Goal: Find specific page/section: Find specific page/section

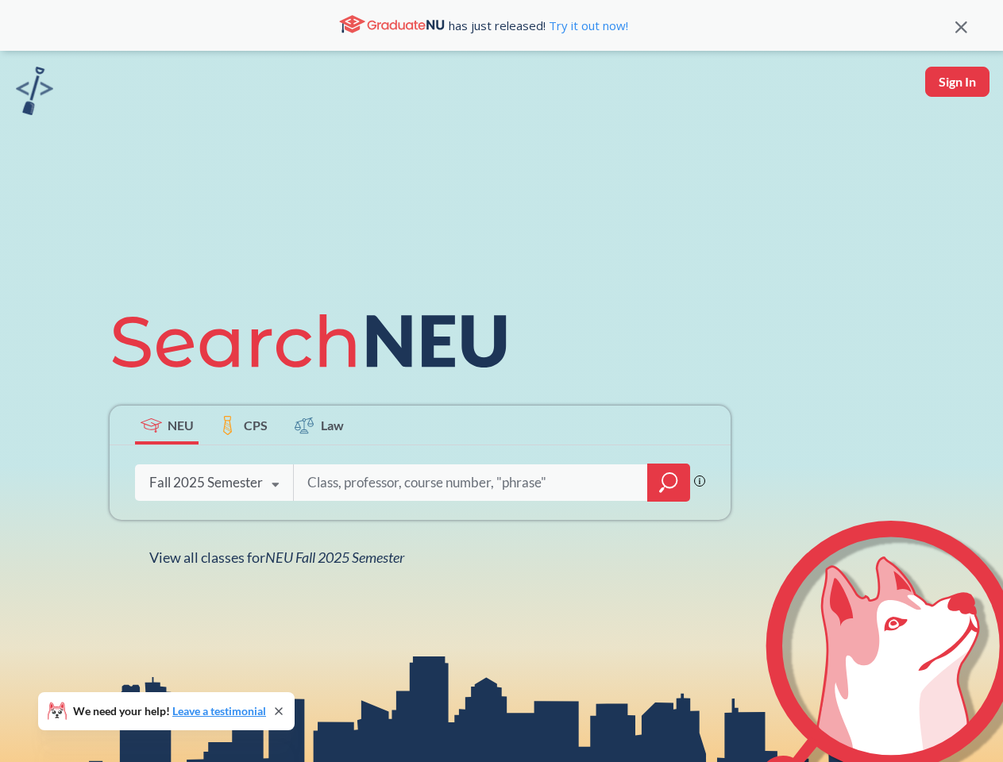
click at [501, 381] on icon at bounding box center [317, 341] width 414 height 89
click at [961, 25] on icon at bounding box center [961, 27] width 12 height 12
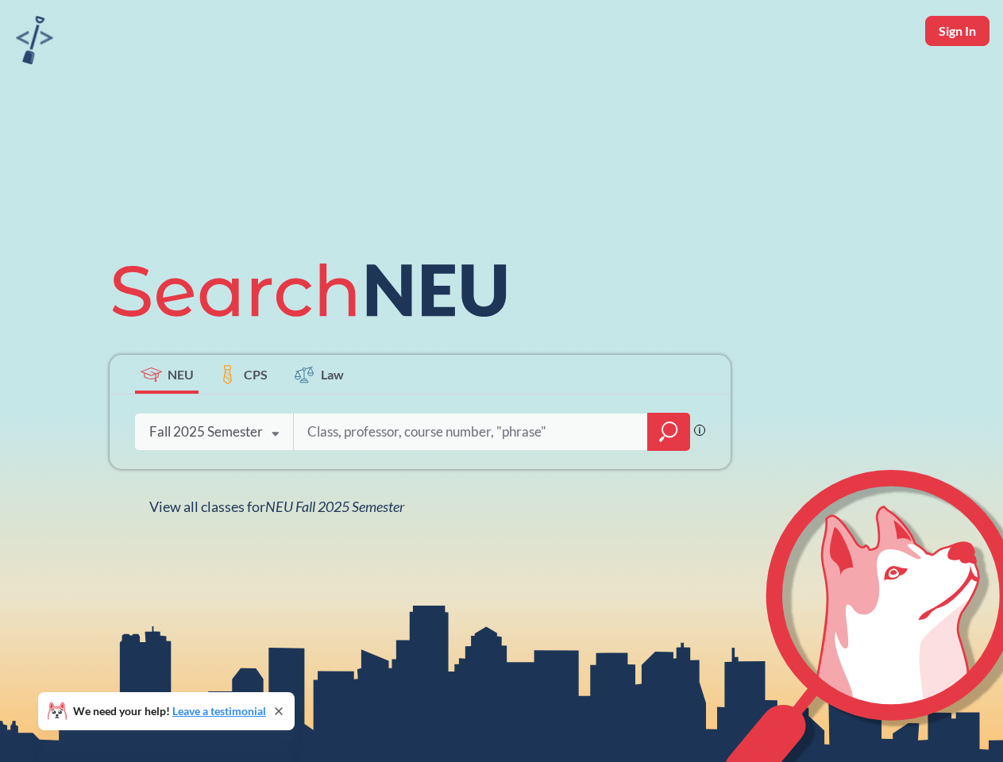
click at [957, 82] on div "NEU CPS Law Phrase search guarantees the exact search appears in the results. E…" at bounding box center [501, 381] width 1003 height 762
click at [167, 425] on div "Fall 2025 Semester" at bounding box center [206, 431] width 114 height 17
click at [243, 425] on div "Fall 2025 Semester" at bounding box center [206, 431] width 114 height 17
click at [319, 425] on input "search" at bounding box center [471, 431] width 330 height 33
click at [668, 483] on div "NEU CPS Law Phrase search guarantees the exact search appears in the results. E…" at bounding box center [420, 381] width 640 height 270
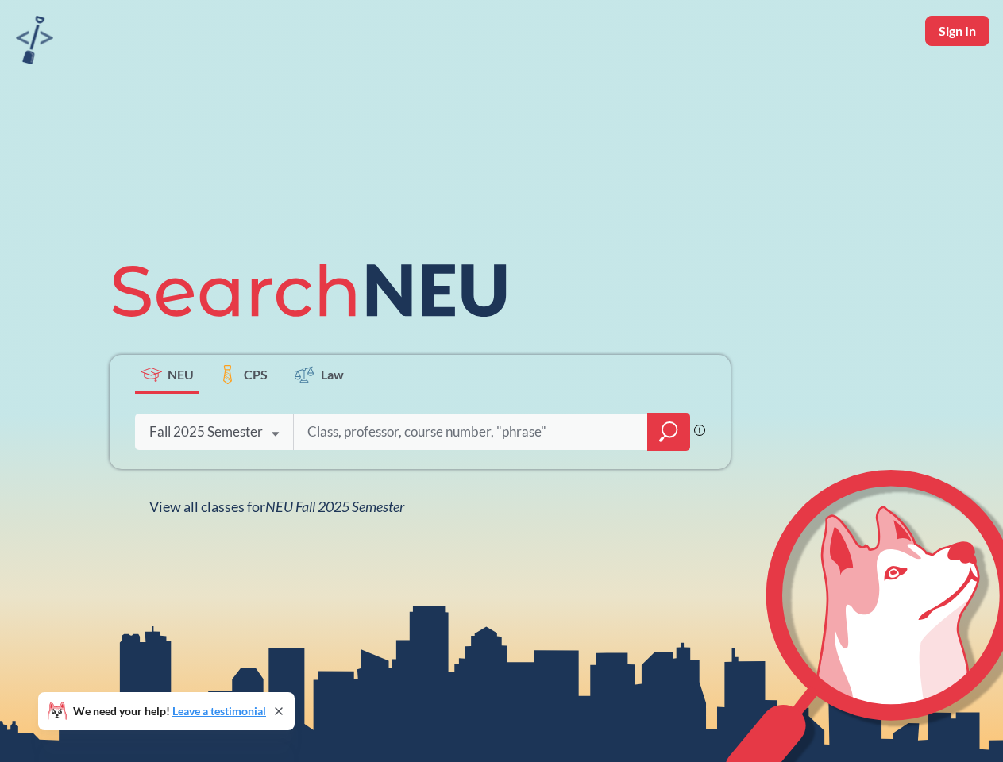
click at [214, 483] on div "NEU CPS Law Phrase search guarantees the exact search appears in the results. E…" at bounding box center [420, 381] width 640 height 270
click at [275, 485] on div "NEU CPS Law Phrase search guarantees the exact search appears in the results. E…" at bounding box center [420, 381] width 640 height 270
click at [280, 557] on div "NEU CPS Law Phrase search guarantees the exact search appears in the results. E…" at bounding box center [501, 381] width 1003 height 762
